Goal: Check status: Check status

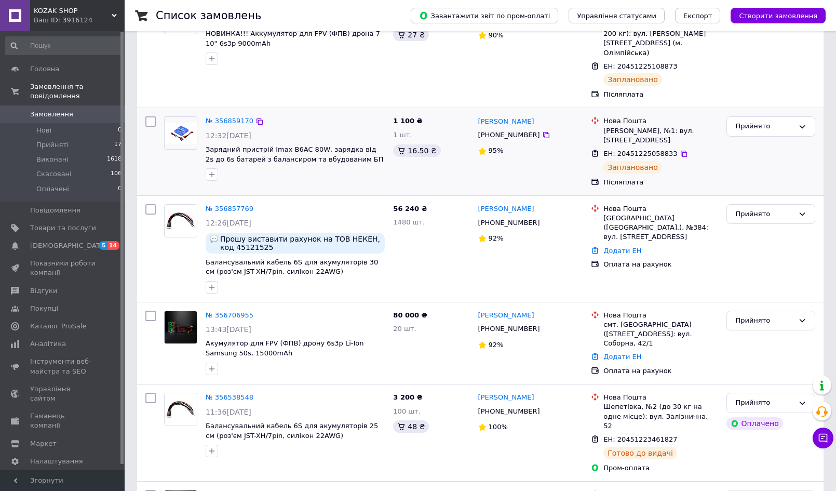
scroll to position [129, 0]
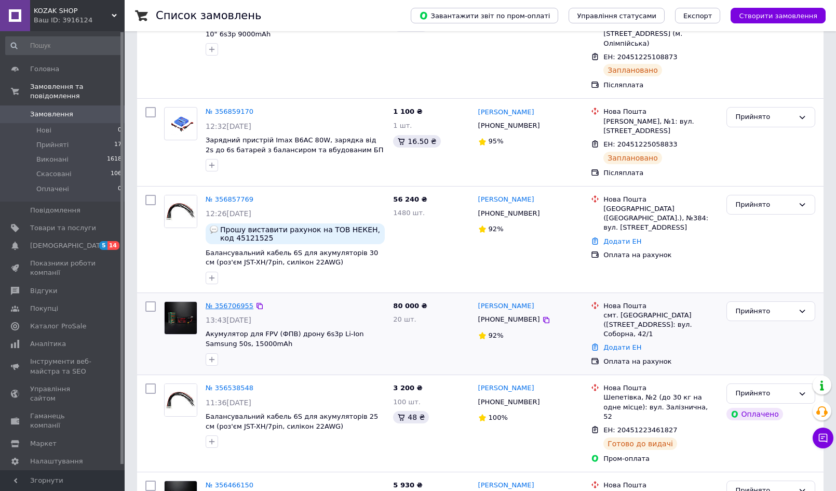
click at [227, 302] on link "№ 356706955" at bounding box center [230, 306] width 48 height 8
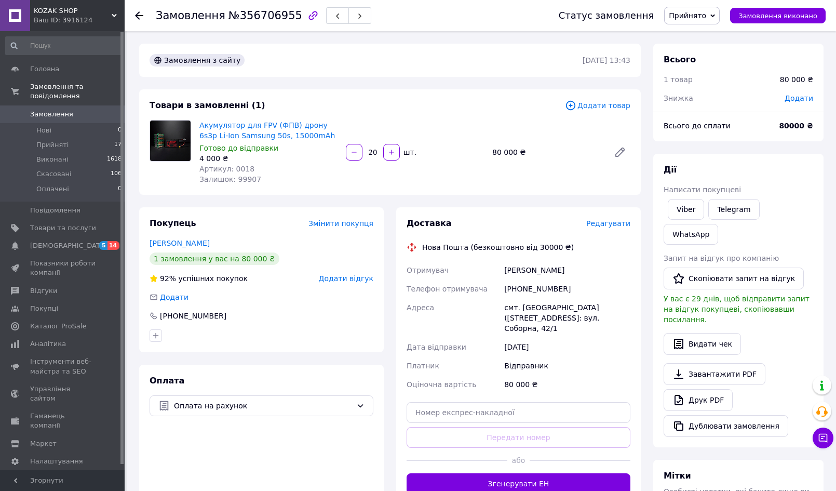
click at [535, 284] on div "[PHONE_NUMBER]" at bounding box center [567, 288] width 130 height 19
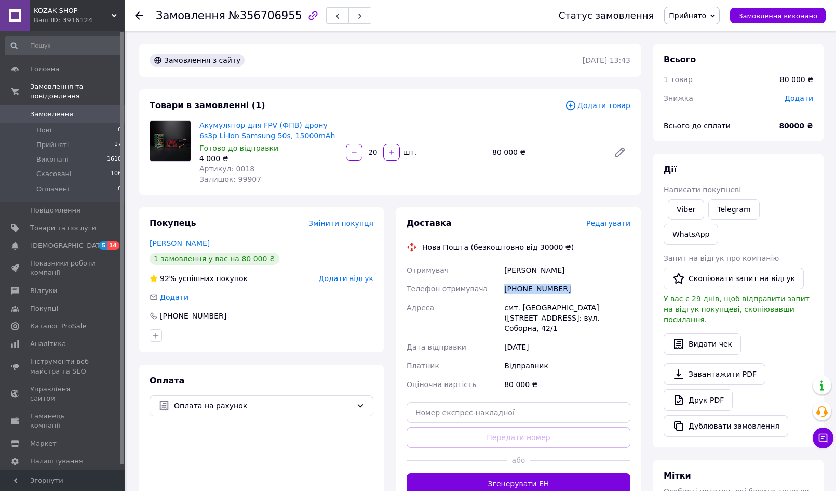
click at [535, 283] on div "[PHONE_NUMBER]" at bounding box center [567, 288] width 130 height 19
